Goal: Task Accomplishment & Management: Complete application form

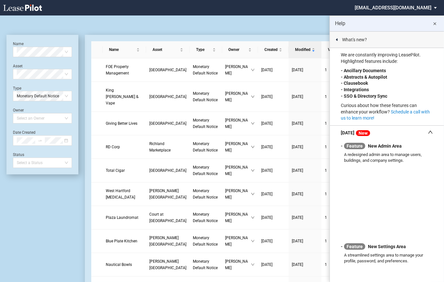
click at [436, 25] on md-icon "close" at bounding box center [435, 24] width 8 height 8
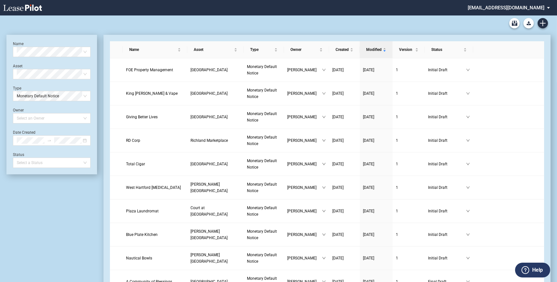
click at [55, 57] on div "Name Select name Asset Select Asset Type Monetary Default Notice Owner Select a…" at bounding box center [52, 104] width 78 height 127
click at [544, 24] on icon "Create new document" at bounding box center [543, 23] width 6 height 6
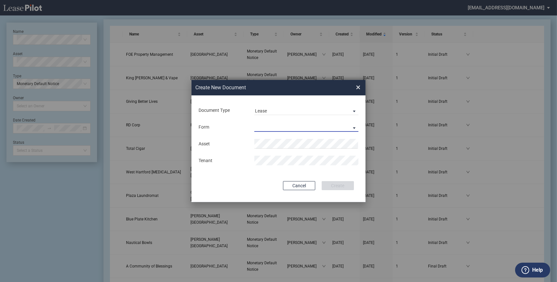
click at [351, 126] on md-select "Retail Lease Monetary Default Notice" at bounding box center [306, 127] width 104 height 10
click at [299, 143] on div "Monetary Default Notice" at bounding box center [282, 143] width 55 height 7
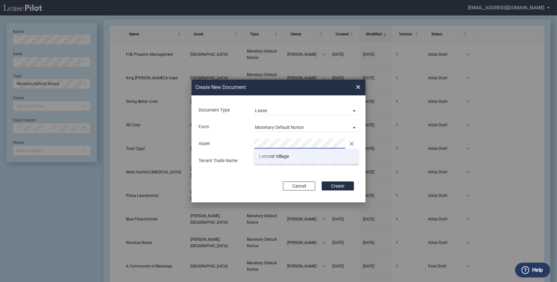
click at [277, 156] on span "Lemo nt Village" at bounding box center [274, 156] width 30 height 5
click at [344, 186] on button "Create" at bounding box center [338, 185] width 32 height 9
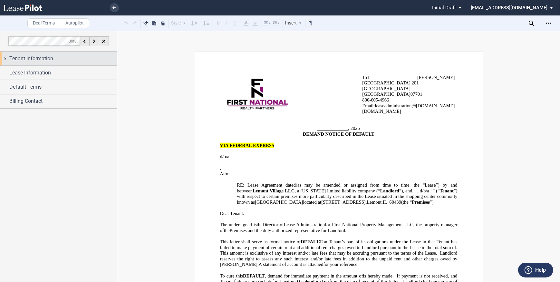
click at [40, 58] on span "Tenant Information" at bounding box center [31, 59] width 44 height 8
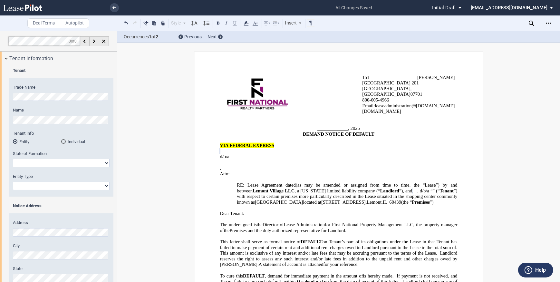
click at [72, 164] on select "[US_STATE] [US_STATE] [US_STATE] [US_STATE] [US_STATE] [US_STATE] [US_STATE] [U…" at bounding box center [61, 163] width 97 height 8
select select "[US_STATE]"
click at [13, 159] on select "[US_STATE] [US_STATE] [US_STATE] [US_STATE] [US_STATE] [US_STATE] [US_STATE] [U…" at bounding box center [61, 163] width 97 height 8
click at [66, 187] on select "Corporation Limited Liability Company General Partnership Limited Partnership O…" at bounding box center [61, 186] width 97 height 8
select select "Corporation"
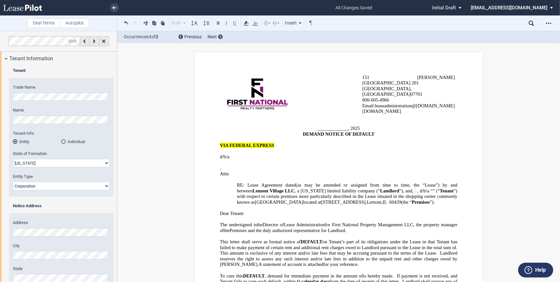
click at [13, 182] on select "Corporation Limited Liability Company General Partnership Limited Partnership O…" at bounding box center [61, 186] width 97 height 8
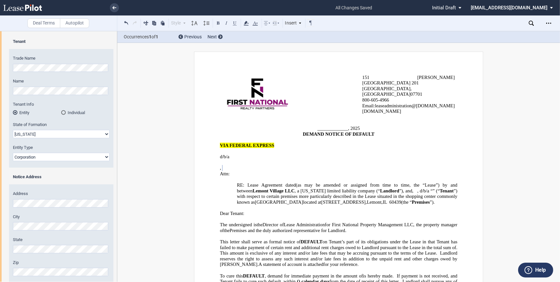
scroll to position [106, 0]
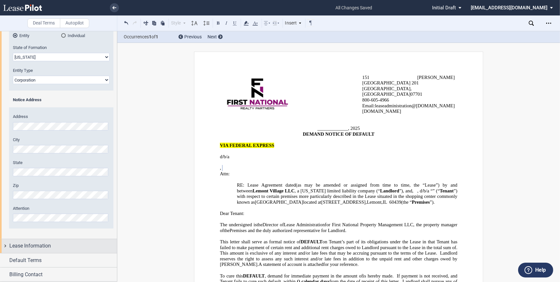
click at [37, 246] on span "Lease Information" at bounding box center [30, 246] width 42 height 8
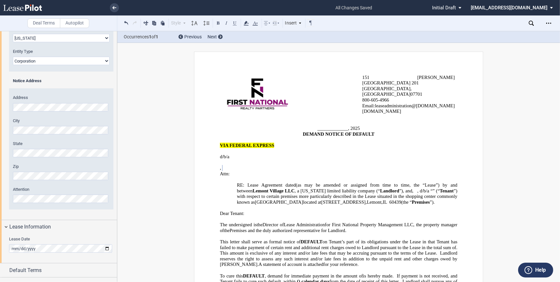
scroll to position [135, 0]
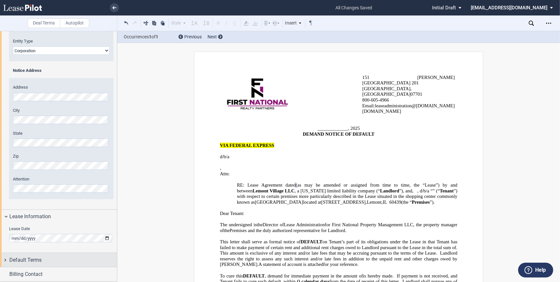
click at [40, 262] on span "Default Terms" at bounding box center [25, 260] width 32 height 8
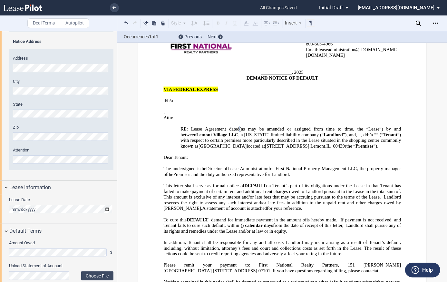
scroll to position [58, 0]
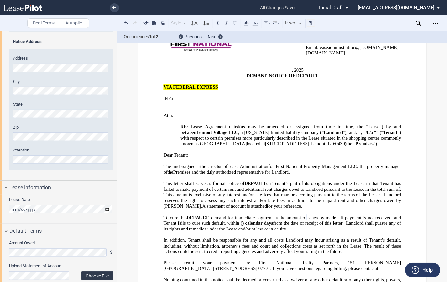
click at [103, 275] on label "Choose File" at bounding box center [97, 275] width 32 height 9
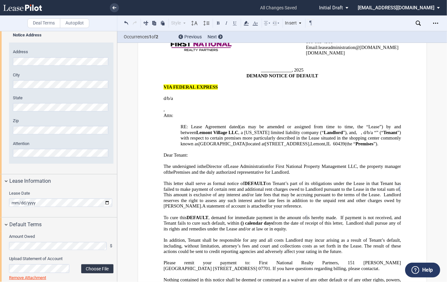
click at [100, 266] on label "Choose File" at bounding box center [97, 268] width 32 height 9
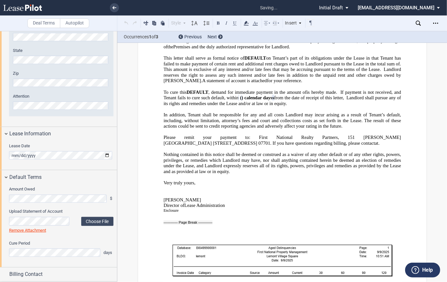
scroll to position [137, 0]
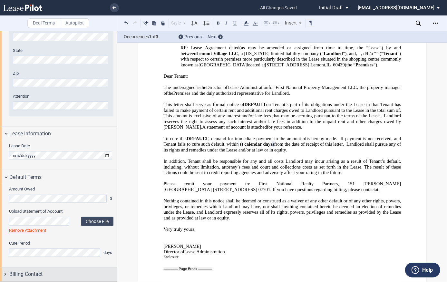
click at [76, 272] on div "Billing Contact" at bounding box center [63, 274] width 108 height 8
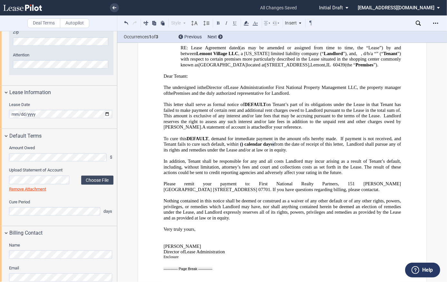
scroll to position [270, 0]
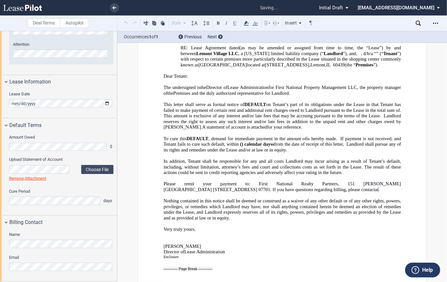
click at [79, 253] on div "Name Email" at bounding box center [58, 255] width 117 height 52
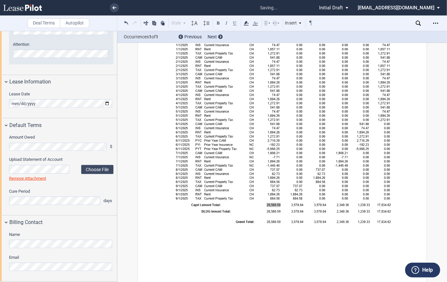
scroll to position [454, 0]
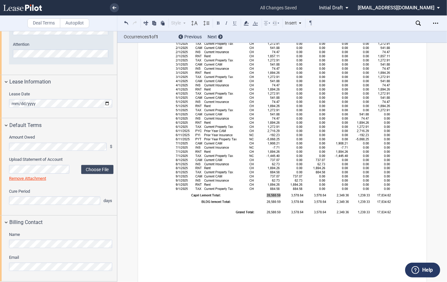
click at [66, 277] on div "Name Email" at bounding box center [58, 255] width 117 height 52
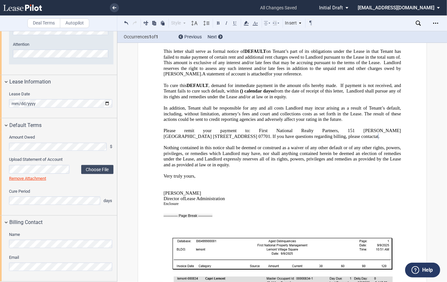
scroll to position [161, 0]
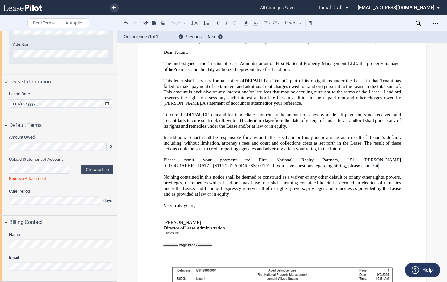
click at [323, 118] on span "from the date of receipt of this letter, Landlord shall pursue any of its right…" at bounding box center [282, 123] width 239 height 11
click at [318, 214] on p "﻿" at bounding box center [281, 217] width 237 height 6
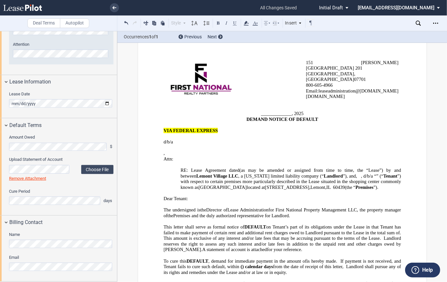
scroll to position [0, 0]
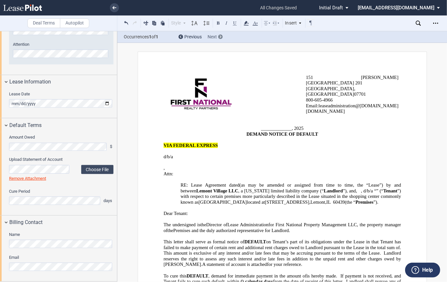
click at [215, 37] on span "Next" at bounding box center [211, 36] width 9 height 5
click at [437, 23] on icon "Open Lease options menu" at bounding box center [435, 23] width 5 height 5
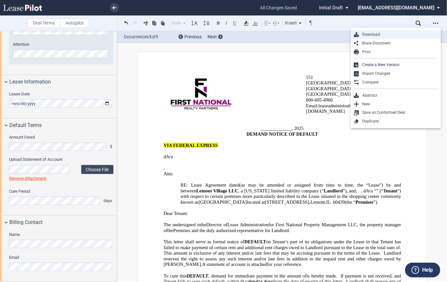
click at [375, 35] on div "Download" at bounding box center [398, 34] width 79 height 5
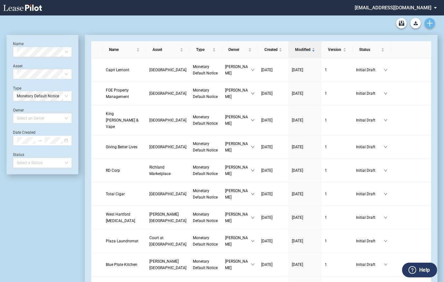
click at [431, 23] on use "Create new document" at bounding box center [430, 23] width 6 height 6
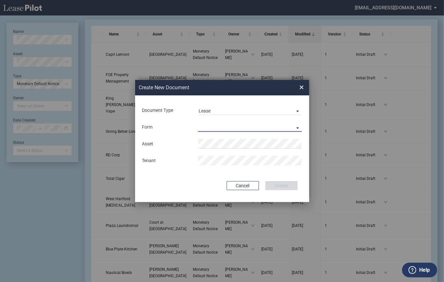
click at [216, 126] on md-select "Retail Lease Monetary Default Notice" at bounding box center [250, 127] width 104 height 10
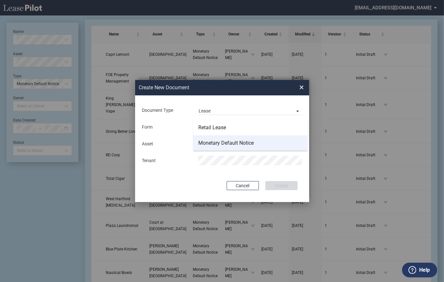
click at [223, 144] on div "Monetary Default Notice" at bounding box center [225, 143] width 55 height 7
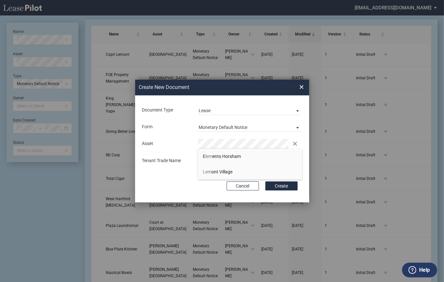
click at [222, 171] on span "Lem ont Village" at bounding box center [218, 171] width 30 height 5
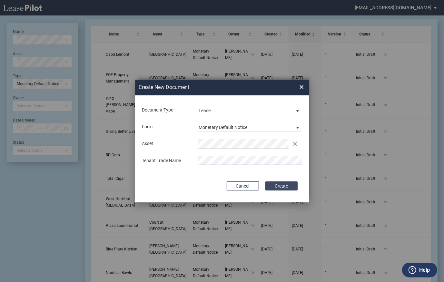
click at [281, 185] on button "Create" at bounding box center [281, 185] width 32 height 9
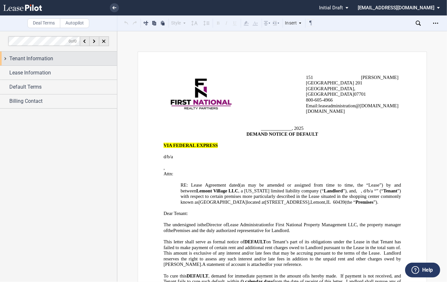
click at [44, 58] on span "Tenant Information" at bounding box center [31, 59] width 44 height 8
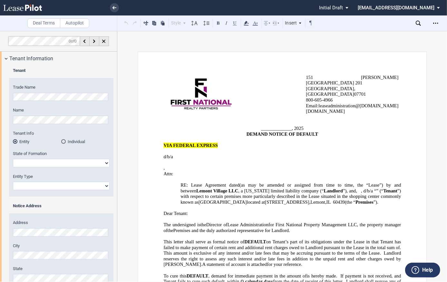
click at [0, 92] on html ".bocls-1{fill:#26354a;fill-rule:evenodd} Loading... × Pending... Pending... Ini…" at bounding box center [223, 141] width 447 height 282
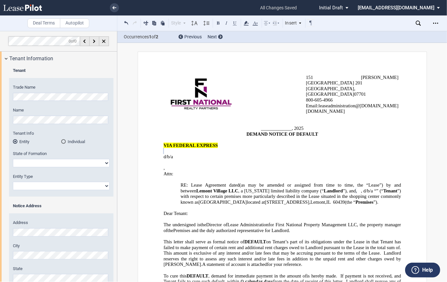
click at [30, 161] on select "[US_STATE] [US_STATE] [US_STATE] [US_STATE] [US_STATE] [US_STATE] [US_STATE] [U…" at bounding box center [61, 163] width 97 height 8
select select "[US_STATE]"
click at [13, 159] on select "[US_STATE] [US_STATE] [US_STATE] [US_STATE] [US_STATE] [US_STATE] [US_STATE] [U…" at bounding box center [61, 163] width 97 height 8
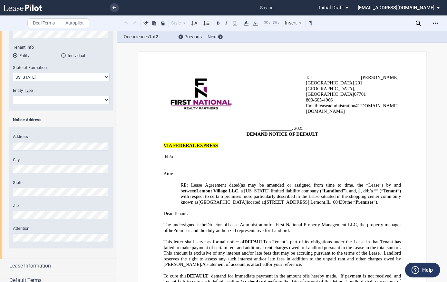
scroll to position [88, 0]
click at [39, 97] on select "Corporation Limited Liability Company General Partnership Limited Partnership O…" at bounding box center [61, 98] width 97 height 8
select select "Corporation"
click at [13, 94] on select "Corporation Limited Liability Company General Partnership Limited Partnership O…" at bounding box center [61, 98] width 97 height 8
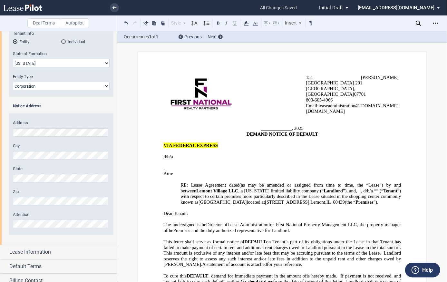
scroll to position [106, 0]
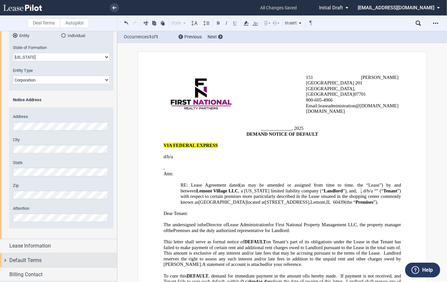
click at [38, 260] on span "Default Terms" at bounding box center [25, 260] width 32 height 8
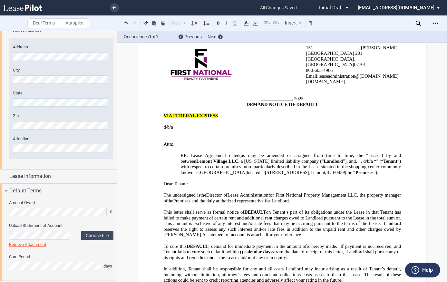
scroll to position [28, 0]
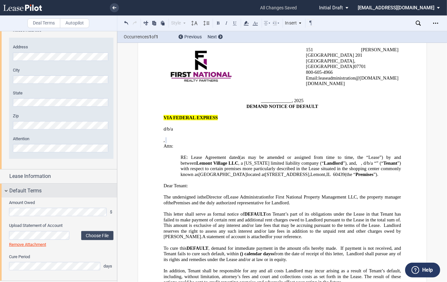
click at [87, 190] on div "Default Terms" at bounding box center [63, 191] width 108 height 8
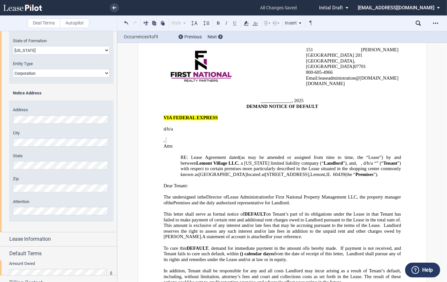
scroll to position [106, 0]
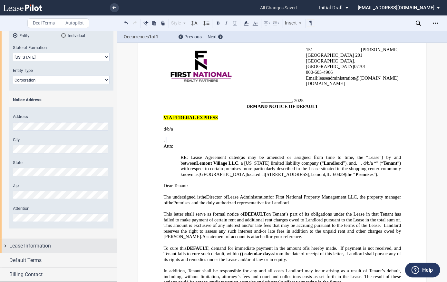
drag, startPoint x: 45, startPoint y: 245, endPoint x: 48, endPoint y: 244, distance: 3.6
click at [45, 245] on span "Lease Information" at bounding box center [30, 246] width 42 height 8
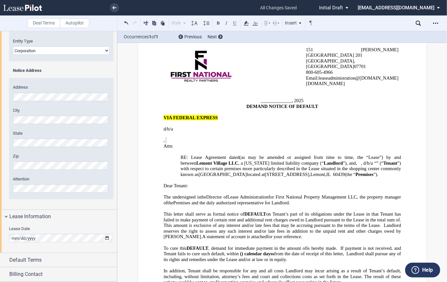
scroll to position [135, 0]
click at [36, 261] on span "Default Terms" at bounding box center [25, 260] width 32 height 8
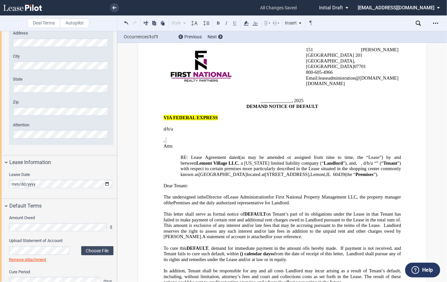
scroll to position [194, 0]
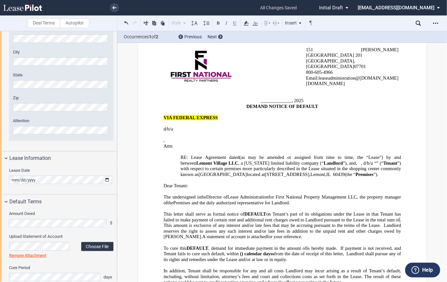
click at [95, 245] on label "Choose File" at bounding box center [97, 246] width 32 height 9
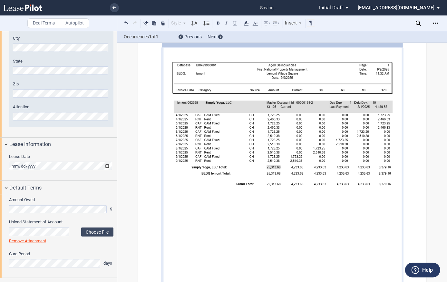
scroll to position [218, 0]
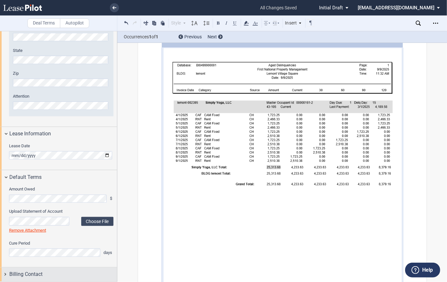
click at [29, 275] on span "Billing Contact" at bounding box center [25, 274] width 33 height 8
click at [8, 274] on div "Billing Contact" at bounding box center [58, 274] width 117 height 14
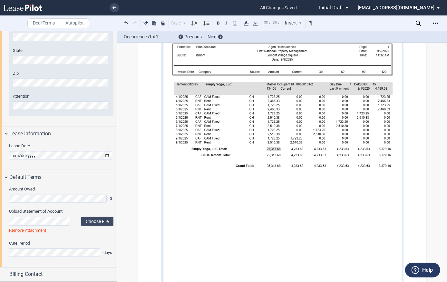
scroll to position [455, 0]
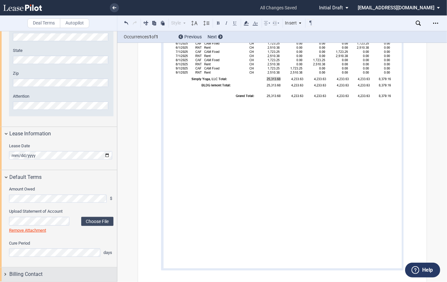
click at [17, 274] on span "Billing Contact" at bounding box center [25, 274] width 33 height 8
drag, startPoint x: 117, startPoint y: 252, endPoint x: 117, endPoint y: 273, distance: 21.3
click at [117, 273] on div at bounding box center [58, 156] width 117 height 251
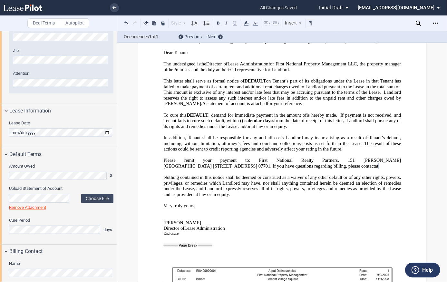
scroll to position [64, 0]
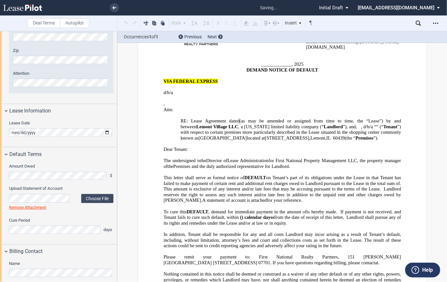
click at [106, 142] on div "Lease Date" at bounding box center [58, 132] width 117 height 29
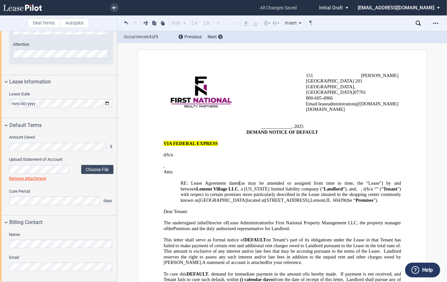
scroll to position [0, 0]
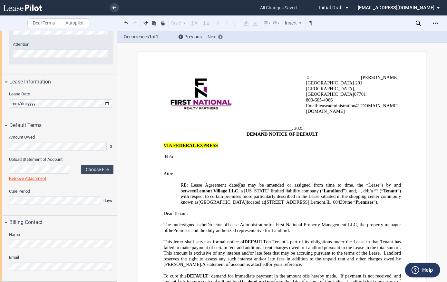
click at [214, 35] on span "Next" at bounding box center [211, 36] width 9 height 5
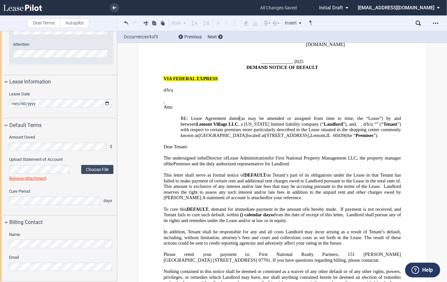
scroll to position [117, 0]
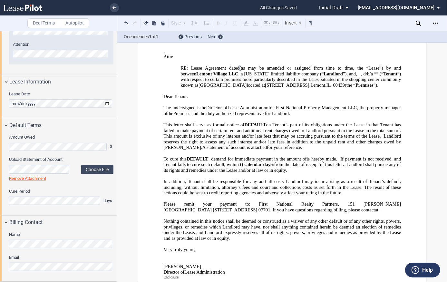
click at [213, 40] on div "Occurrences 1 of 1 Previous Next" at bounding box center [282, 37] width 330 height 12
click at [213, 36] on span "Next" at bounding box center [211, 36] width 9 height 5
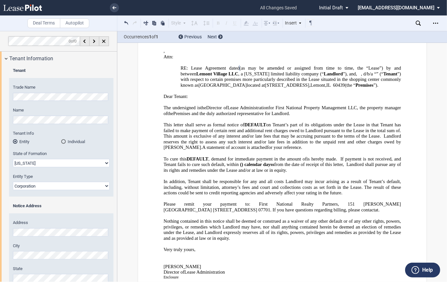
scroll to position [0, 0]
click at [218, 35] on div at bounding box center [220, 36] width 5 height 5
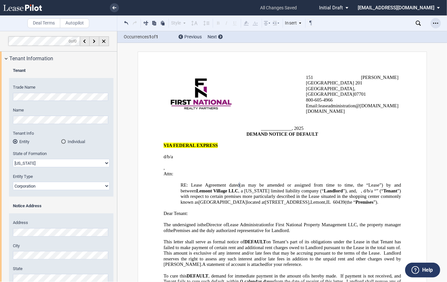
click at [435, 24] on icon "Open Lease options menu" at bounding box center [435, 23] width 5 height 5
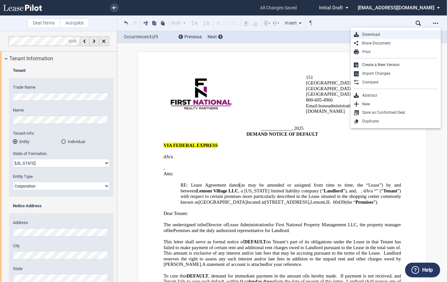
click at [374, 36] on div "Download" at bounding box center [398, 34] width 79 height 5
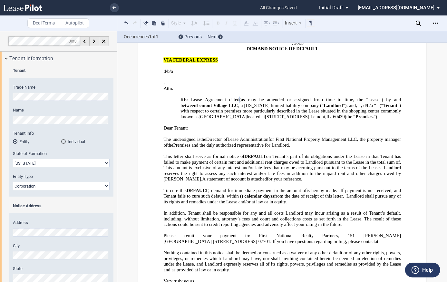
scroll to position [117, 0]
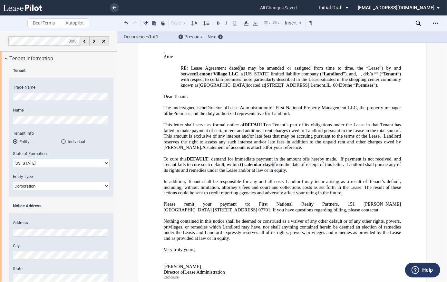
click at [309, 157] on p "To cure this DEFAULT , demand for immediate payment in the amount of ﻿ ﻿ is her…" at bounding box center [281, 164] width 237 height 17
drag, startPoint x: 309, startPoint y: 157, endPoint x: 318, endPoint y: 197, distance: 41.1
click at [318, 201] on span "[PERSON_NAME][GEOGRAPHIC_DATA]" at bounding box center [281, 206] width 237 height 11
click at [309, 162] on span "from the date of receipt of this letter, Landlord shall pursue any of its right…" at bounding box center [282, 167] width 239 height 11
click at [436, 28] on div "Download Share Document Print Create a New Version Import Changes Compare Abstr…" at bounding box center [389, 22] width 114 height 15
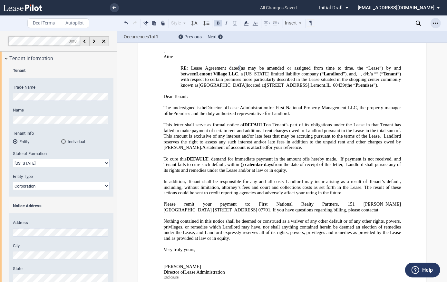
click at [436, 24] on icon "Open Lease options menu" at bounding box center [435, 23] width 5 height 5
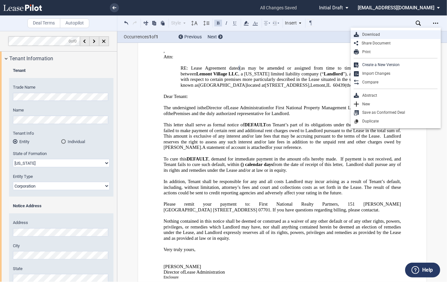
click at [390, 33] on div "Download" at bounding box center [398, 34] width 79 height 5
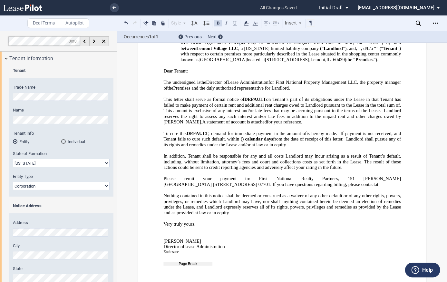
scroll to position [161, 0]
